Goal: Browse casually: Explore the website without a specific task or goal

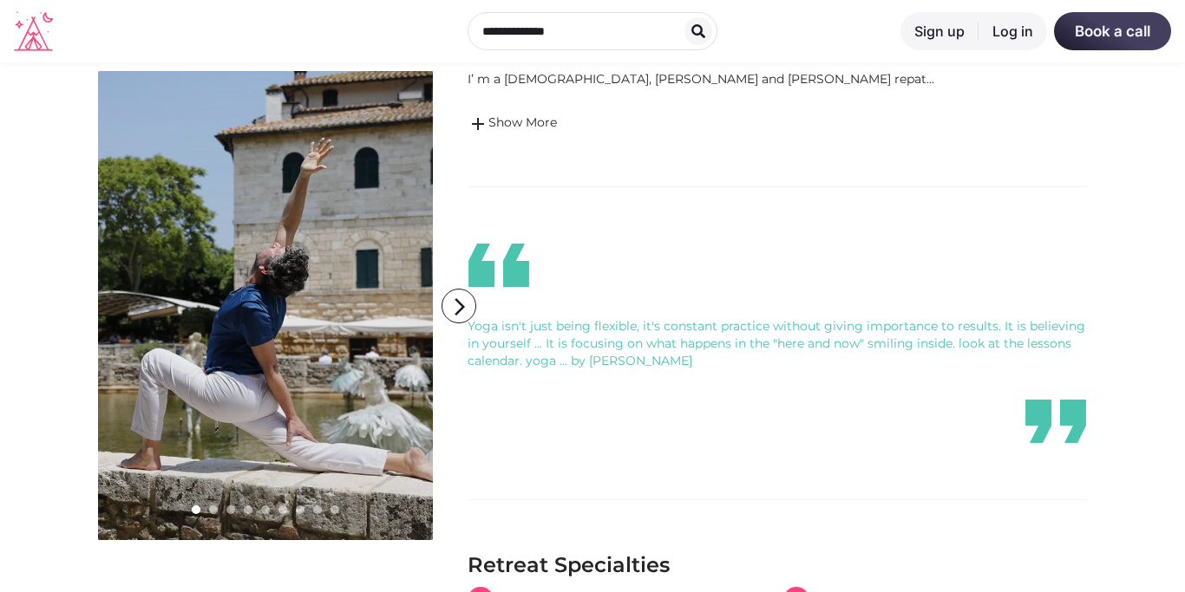
scroll to position [504, 0]
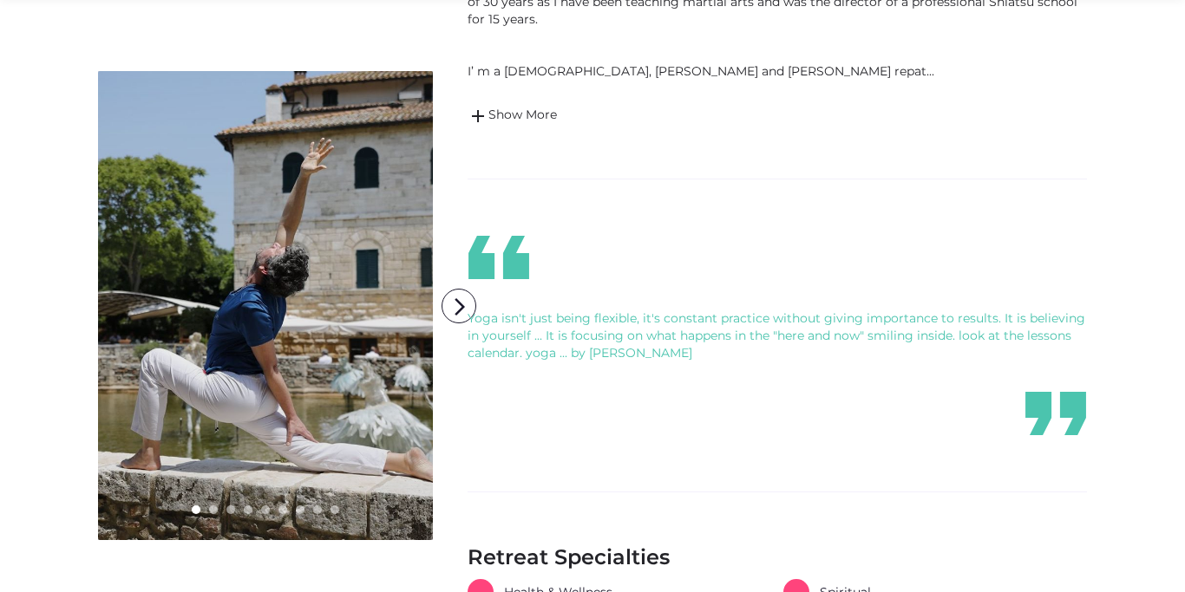
click at [215, 300] on link at bounding box center [265, 305] width 335 height 469
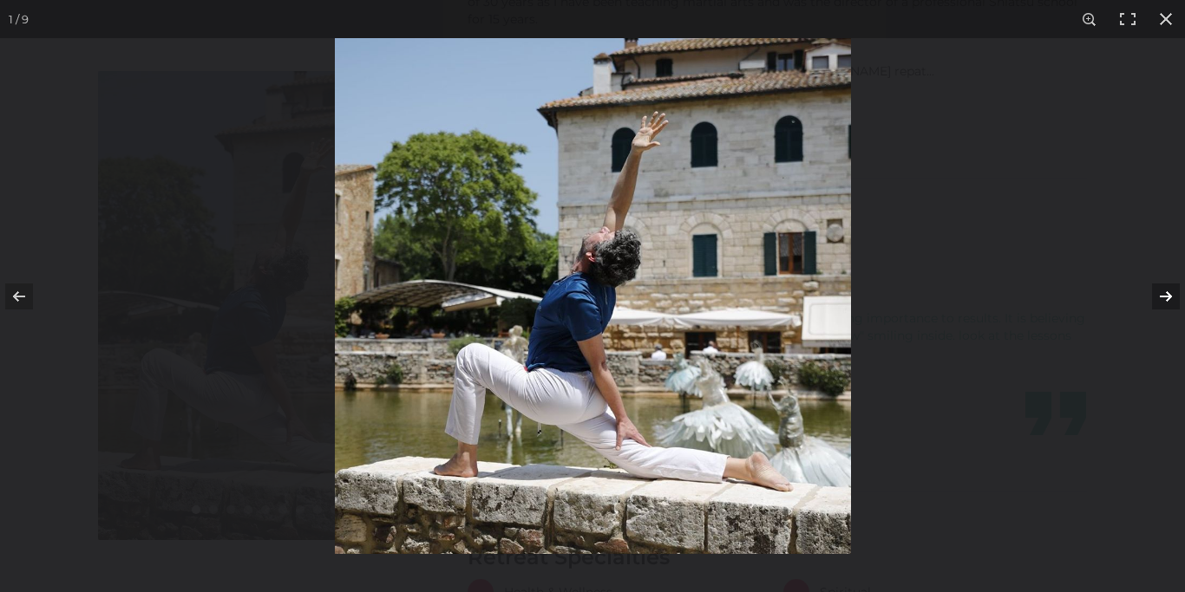
click at [1163, 291] on button at bounding box center [1154, 296] width 61 height 87
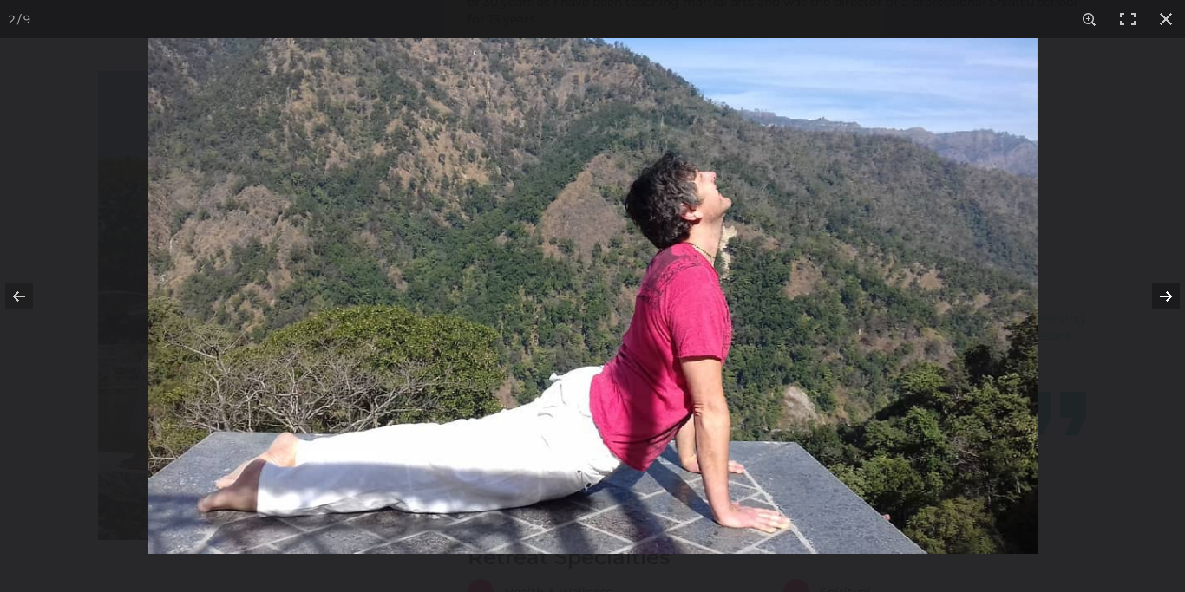
click at [1164, 292] on button at bounding box center [1154, 296] width 61 height 87
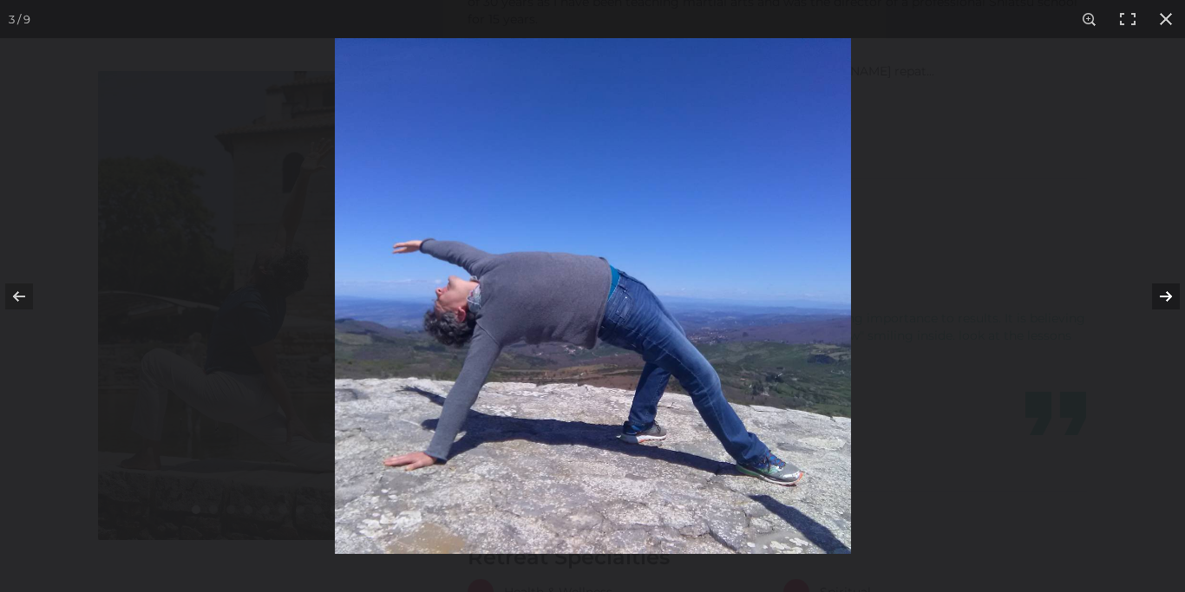
click at [1164, 292] on button at bounding box center [1154, 296] width 61 height 87
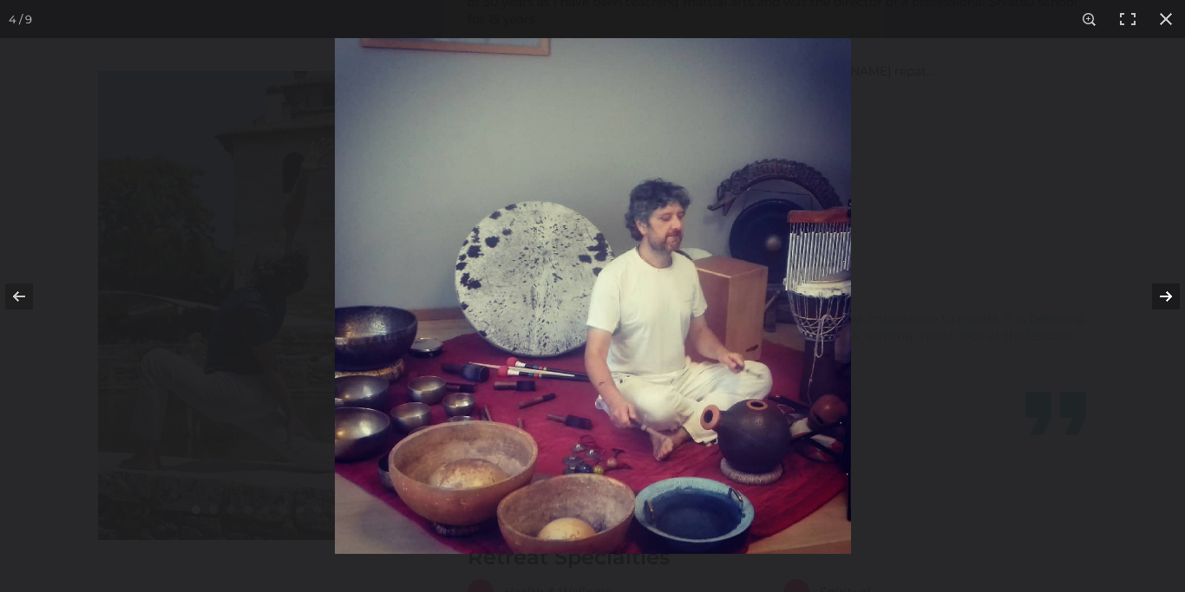
click at [1164, 295] on button at bounding box center [1154, 296] width 61 height 87
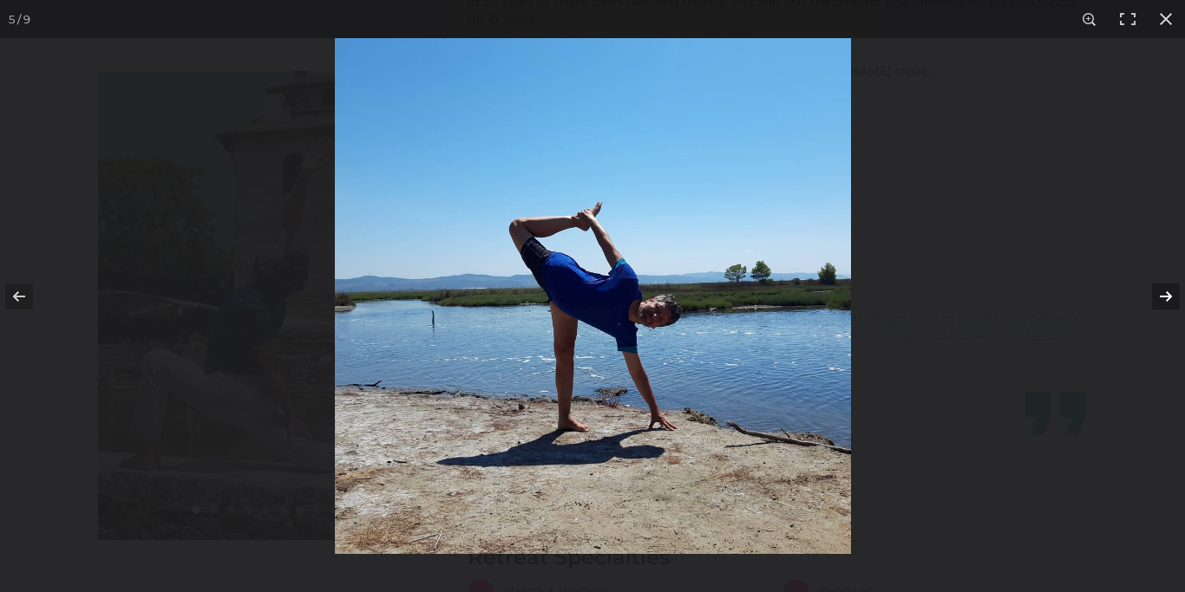
click at [1164, 295] on button at bounding box center [1154, 296] width 61 height 87
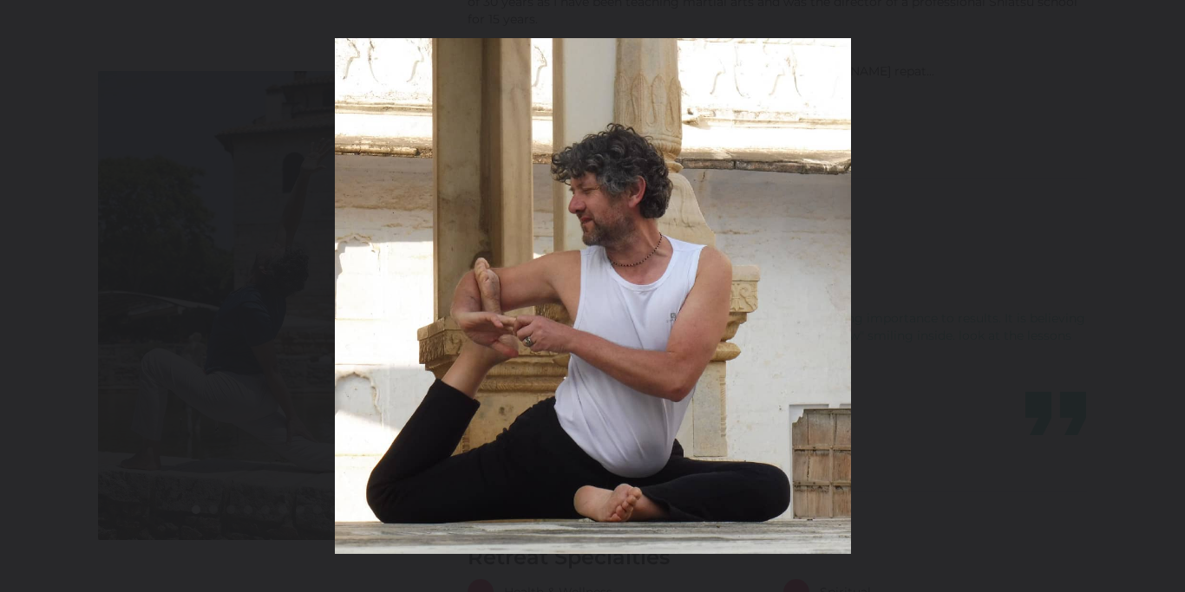
click at [1164, 295] on button at bounding box center [1154, 296] width 61 height 87
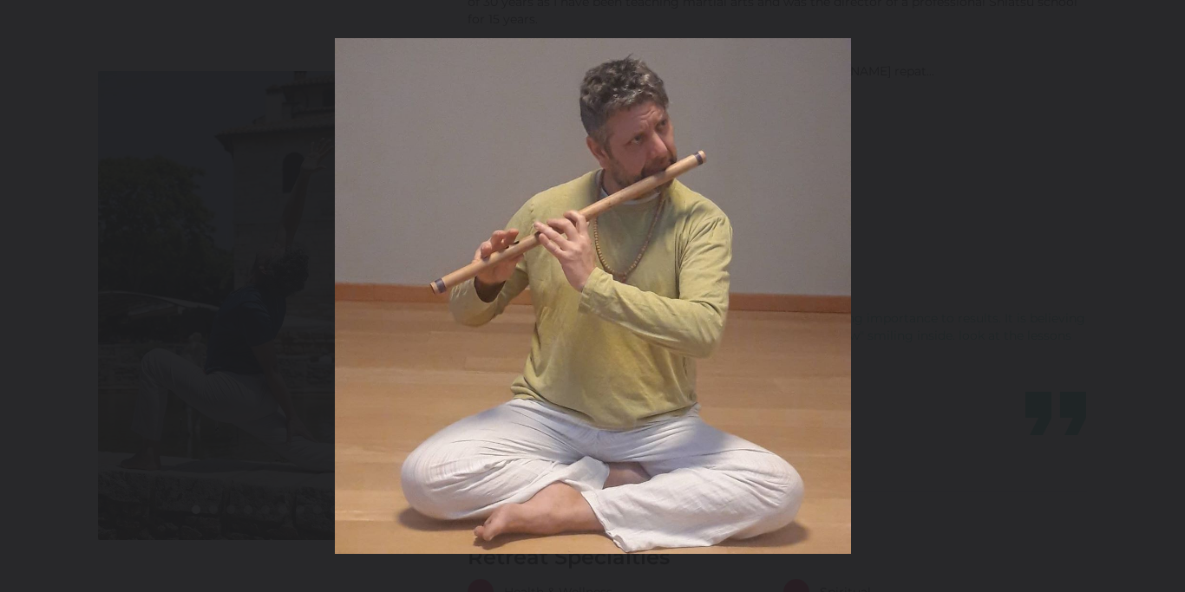
click at [1164, 295] on button at bounding box center [1154, 296] width 61 height 87
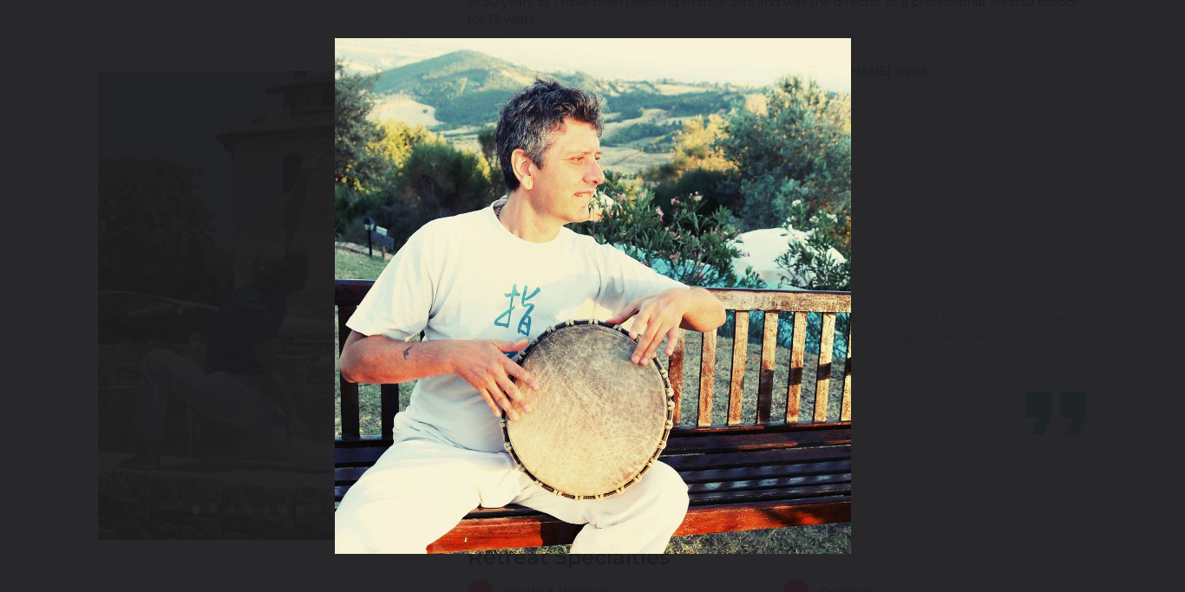
click at [1164, 295] on button at bounding box center [1154, 296] width 61 height 87
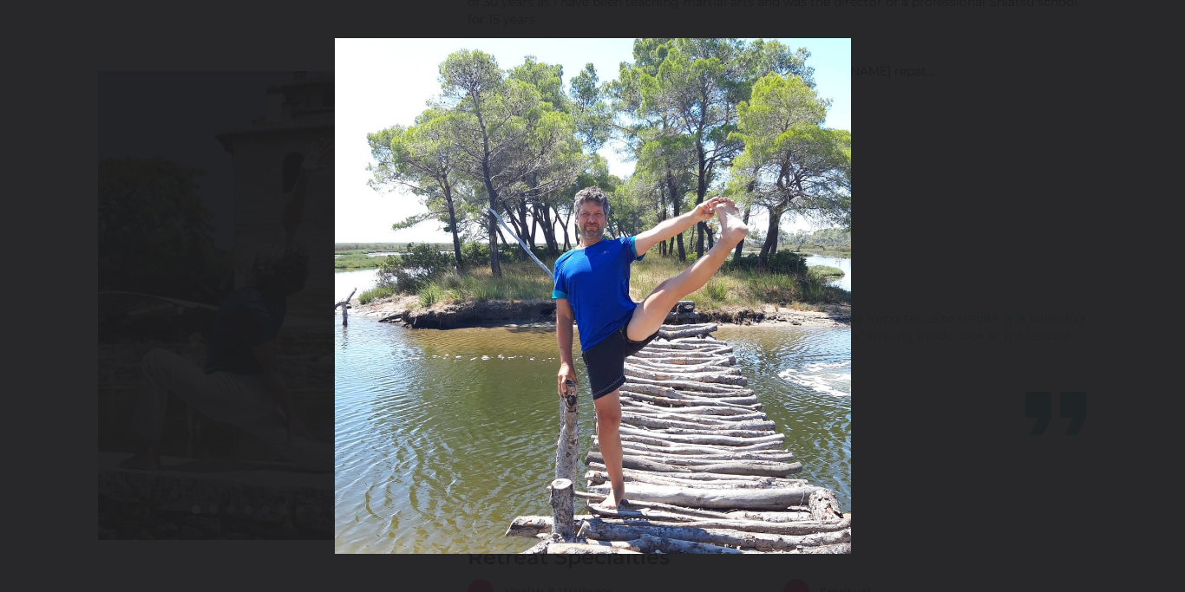
click at [1164, 295] on button at bounding box center [1154, 296] width 61 height 87
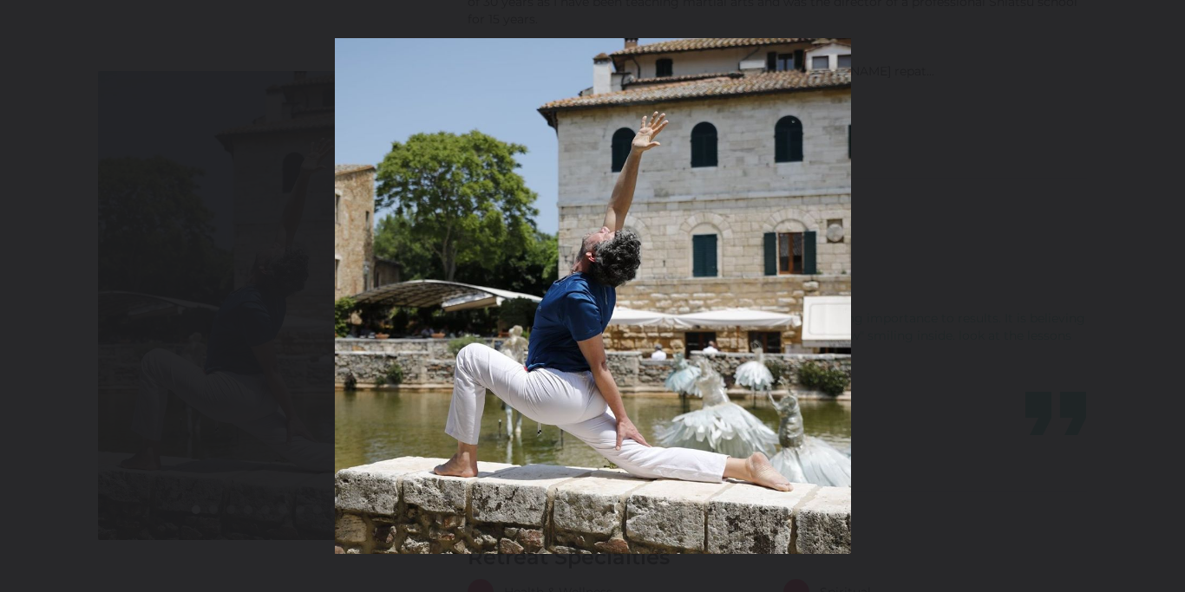
click at [1164, 295] on button at bounding box center [1154, 296] width 61 height 87
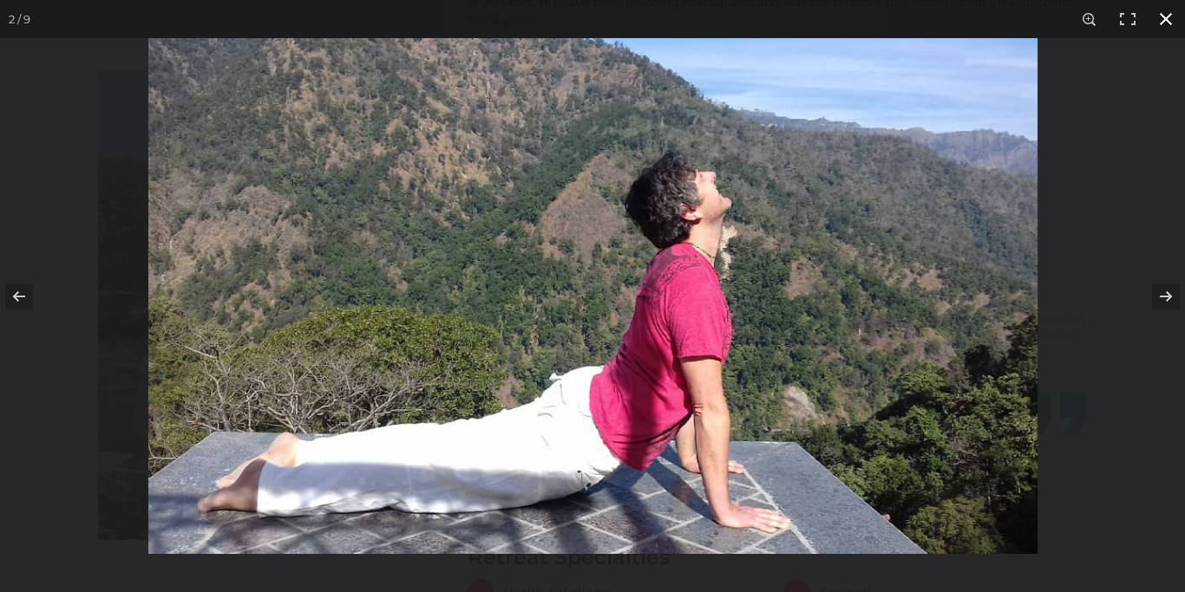
click at [1161, 20] on button at bounding box center [1165, 19] width 38 height 38
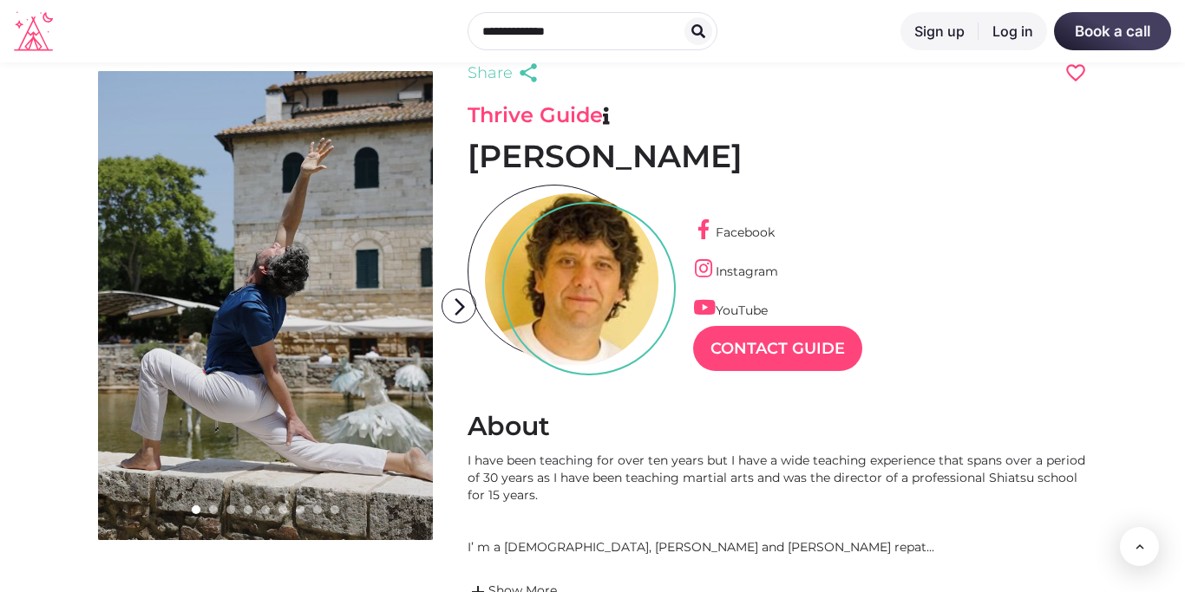
scroll to position [0, 0]
